Goal: Task Accomplishment & Management: Manage account settings

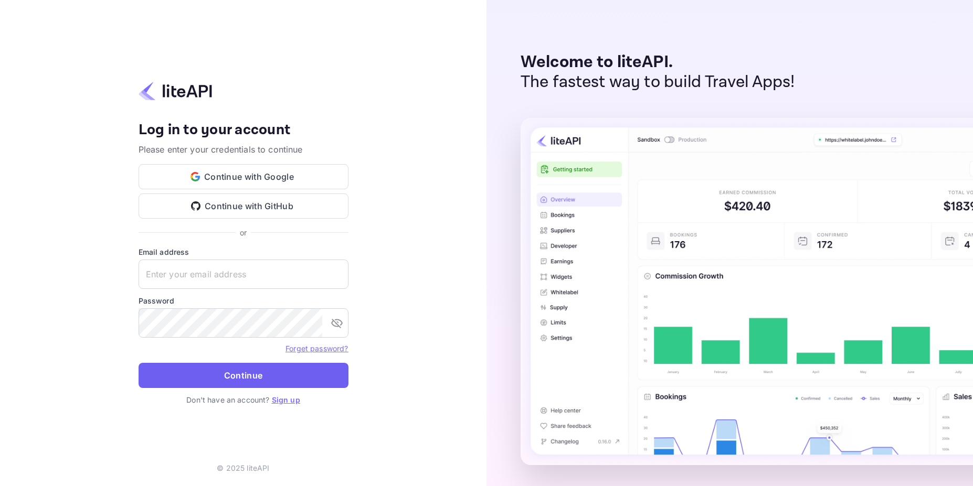
type input "developers@amigo.app"
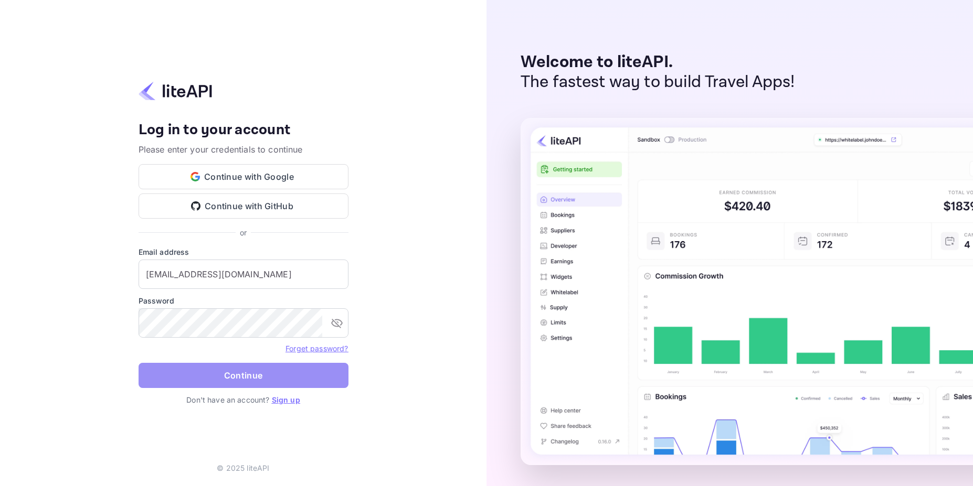
click at [246, 372] on button "Continue" at bounding box center [244, 375] width 210 height 25
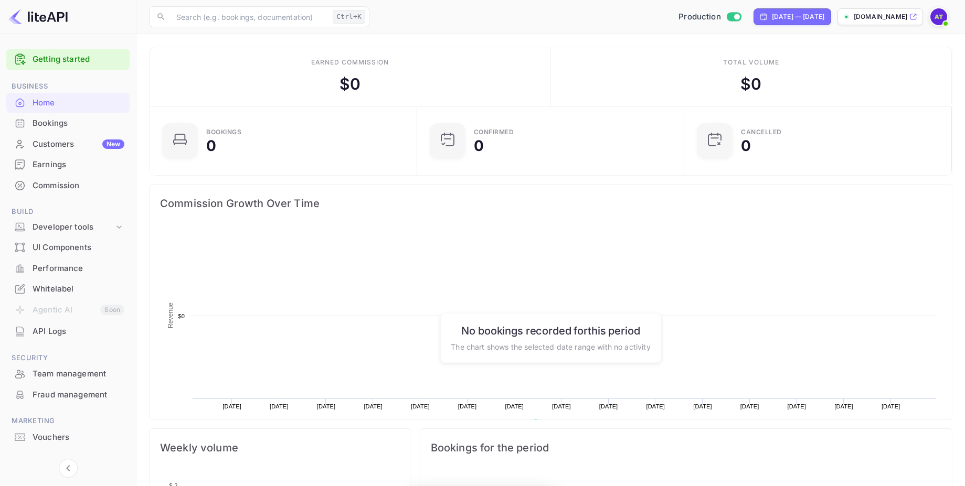
scroll to position [163, 253]
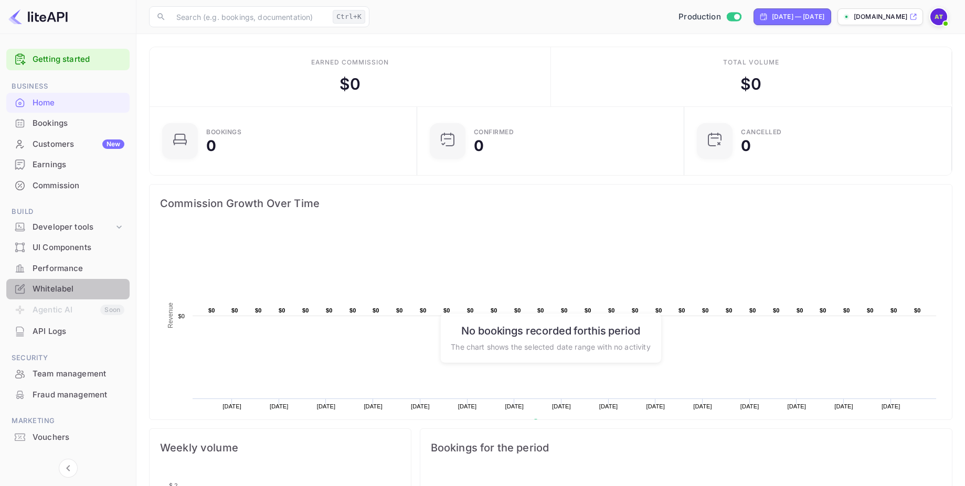
click at [65, 286] on div "Whitelabel" at bounding box center [79, 289] width 92 height 12
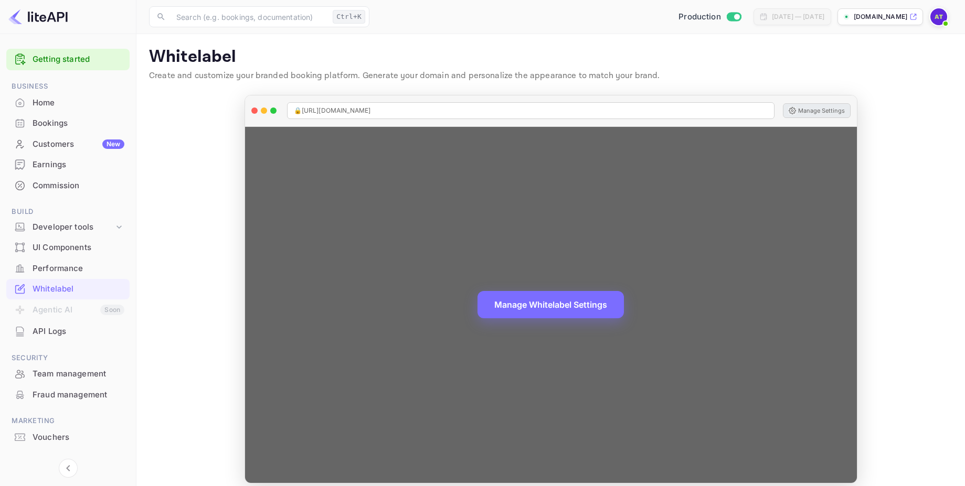
click at [798, 107] on button "Manage Settings" at bounding box center [817, 110] width 68 height 15
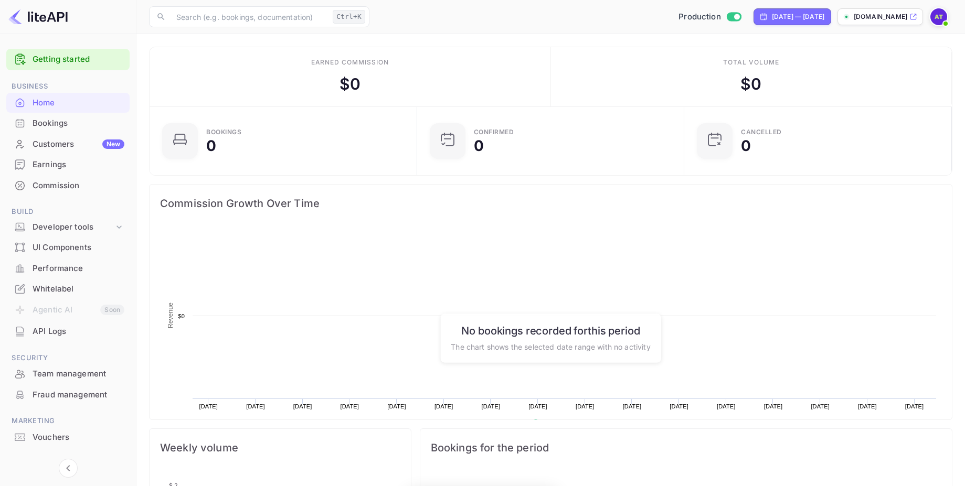
scroll to position [163, 253]
click at [50, 289] on div "Whitelabel" at bounding box center [79, 289] width 92 height 12
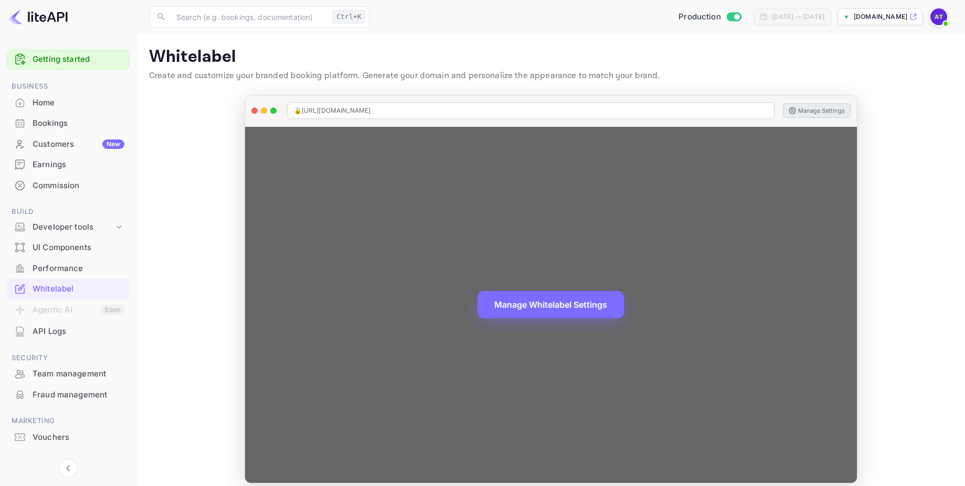
click at [813, 110] on button "Manage Settings" at bounding box center [817, 110] width 68 height 15
